Goal: Information Seeking & Learning: Learn about a topic

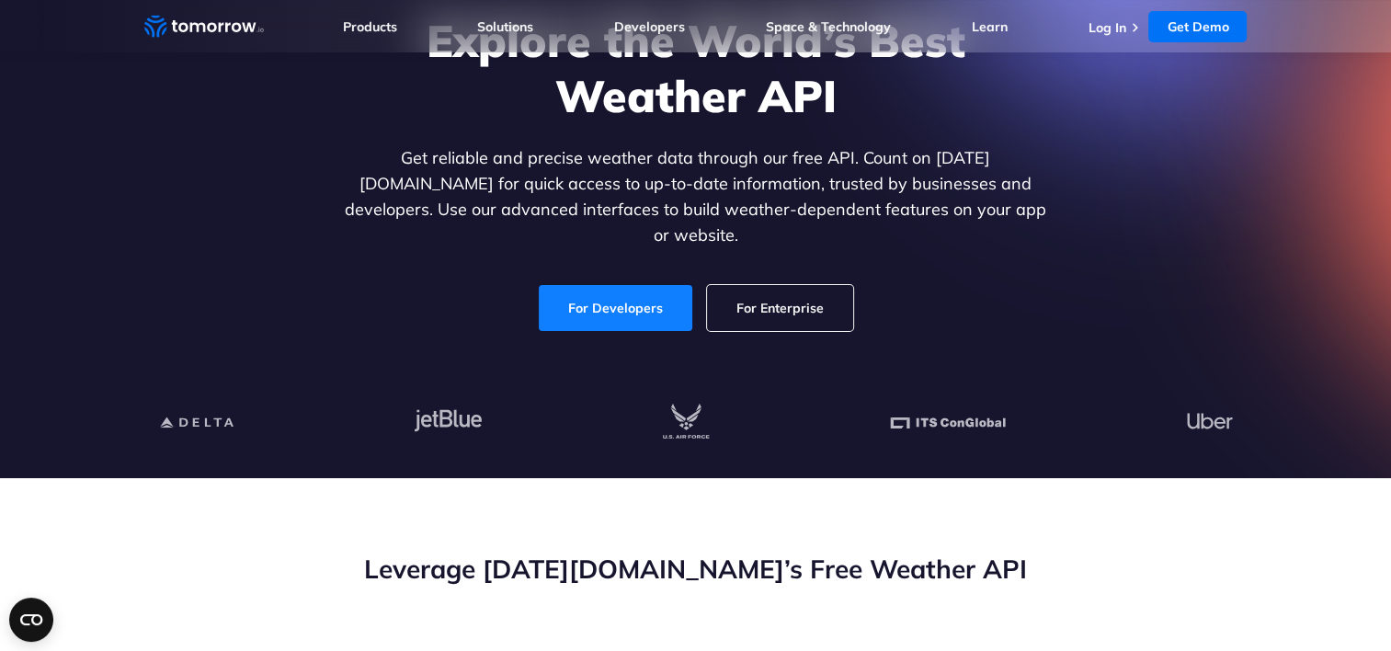
click at [608, 285] on link "For Developers" at bounding box center [616, 308] width 154 height 46
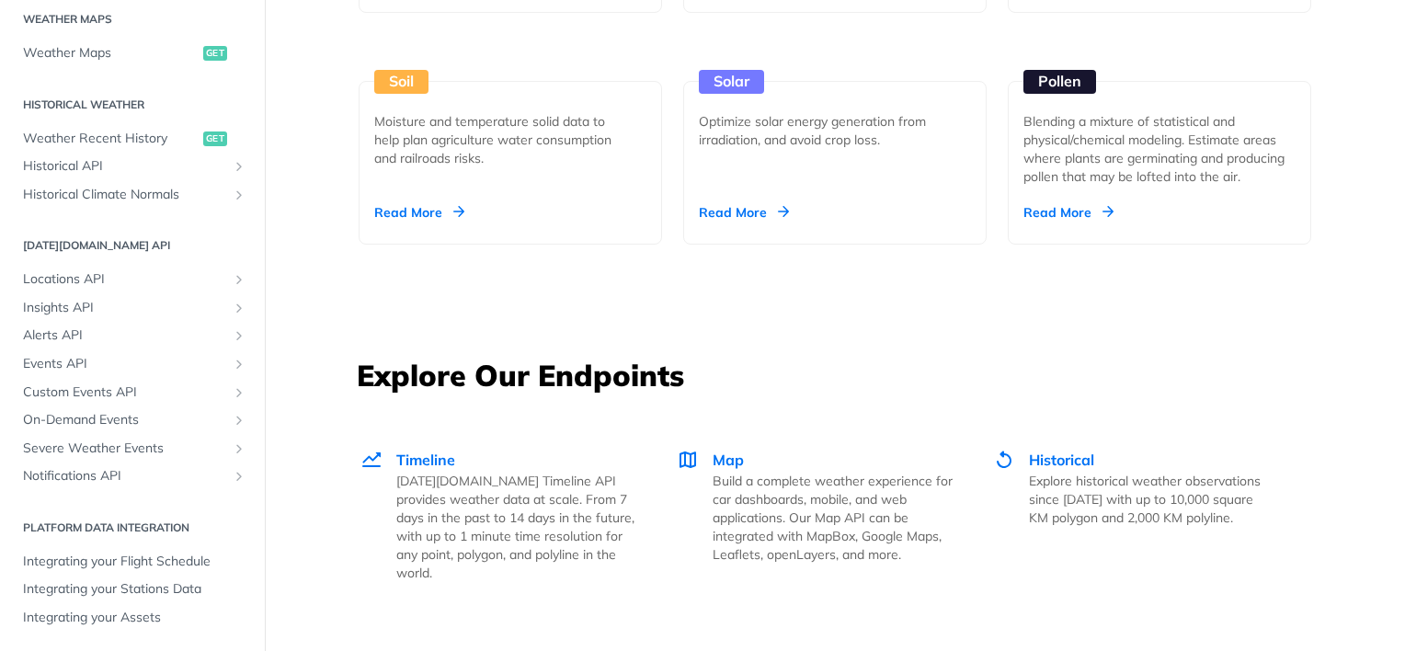
scroll to position [2023, 0]
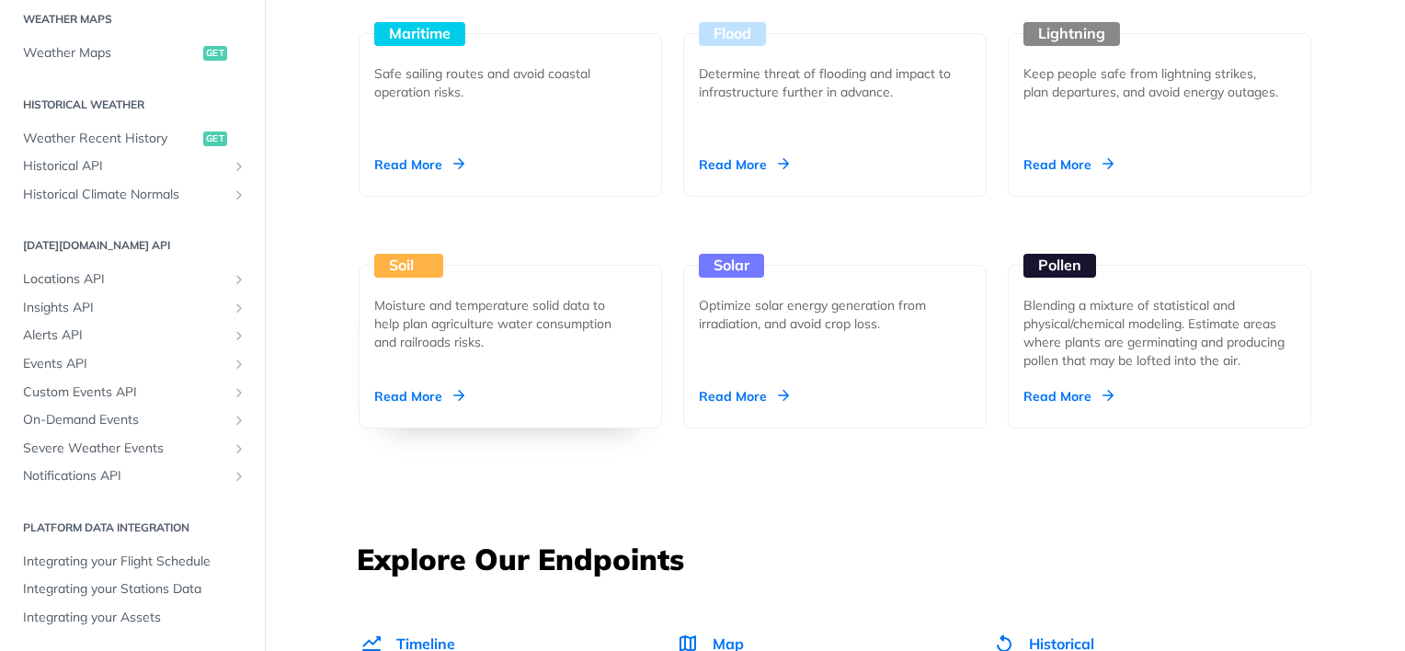
click at [454, 405] on div "Soil Moisture and temperature solid data to help plan agriculture water consump…" at bounding box center [510, 347] width 303 height 164
